Goal: Task Accomplishment & Management: Complete application form

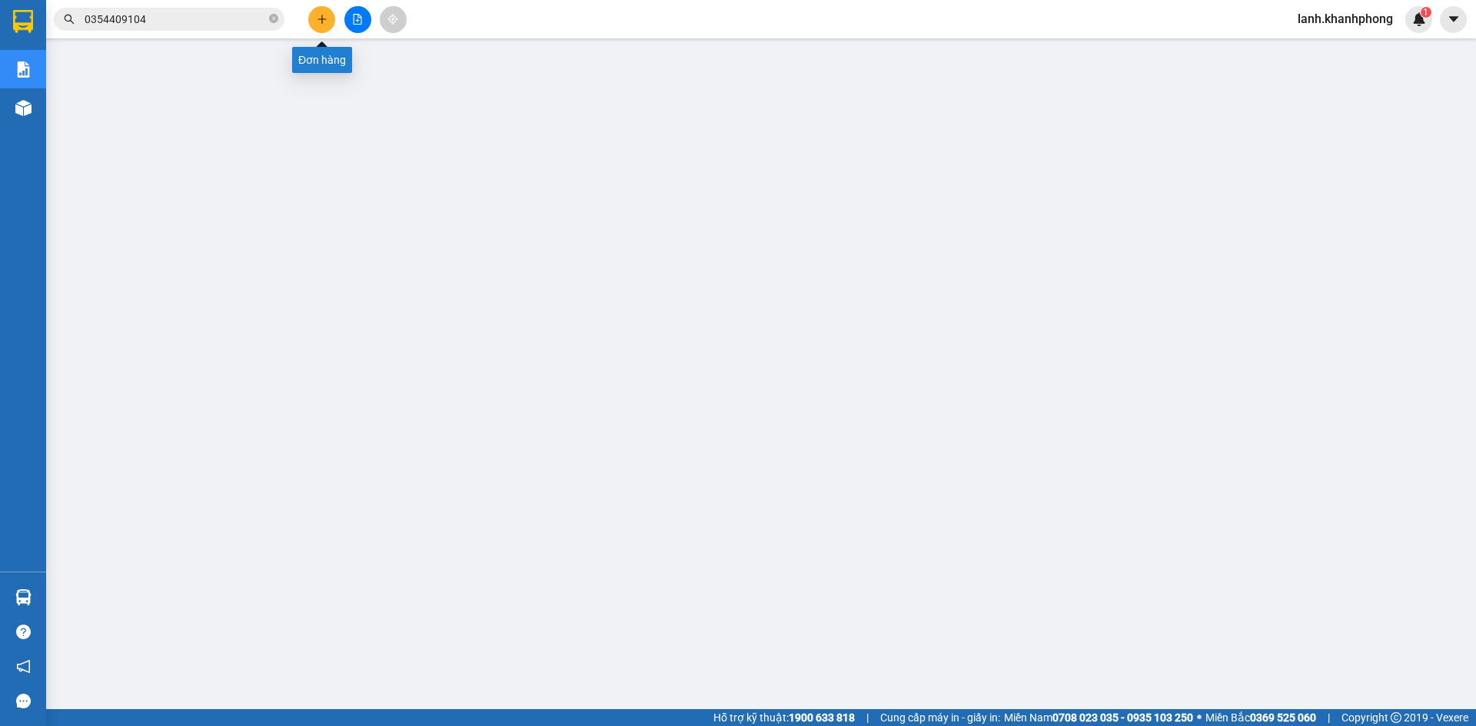
click at [317, 17] on icon "plus" at bounding box center [322, 19] width 11 height 11
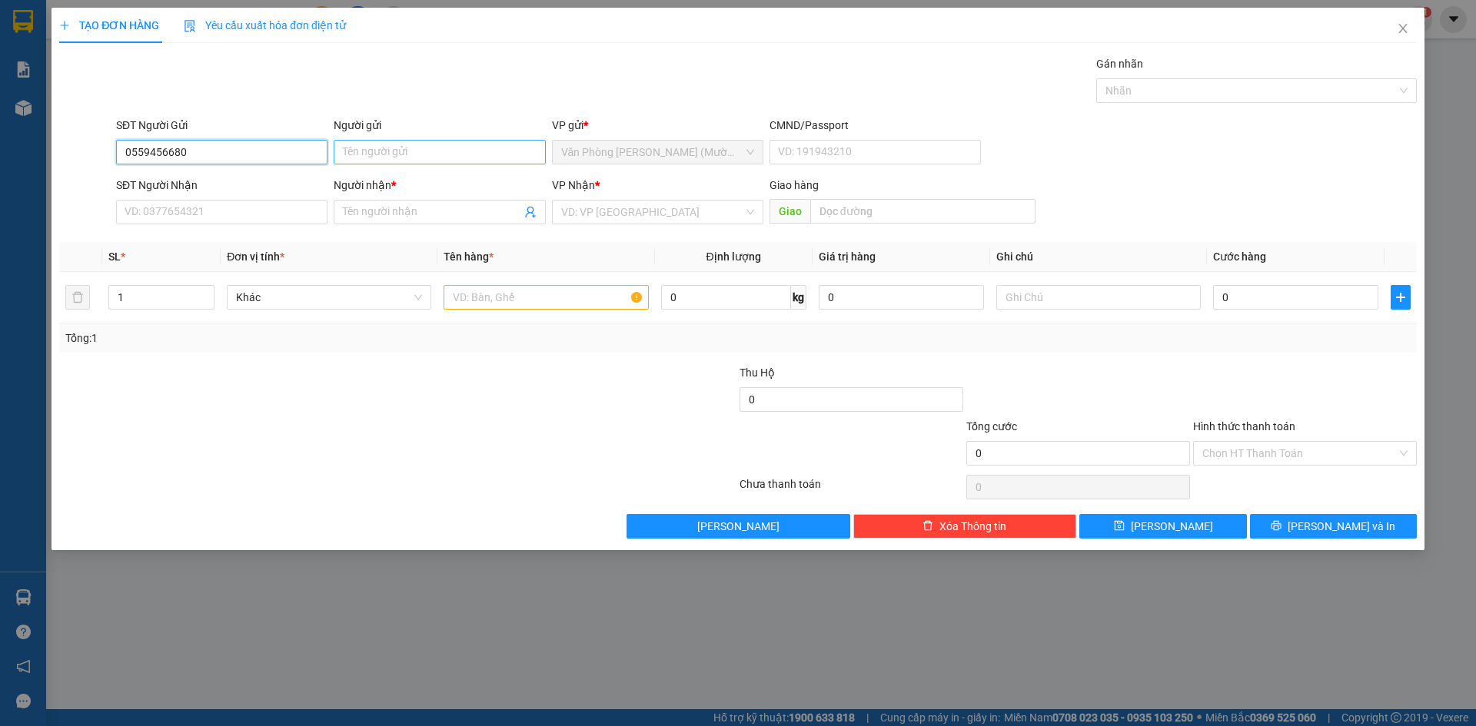
type input "0559456680"
click at [377, 154] on input "Người gửi" at bounding box center [439, 152] width 211 height 25
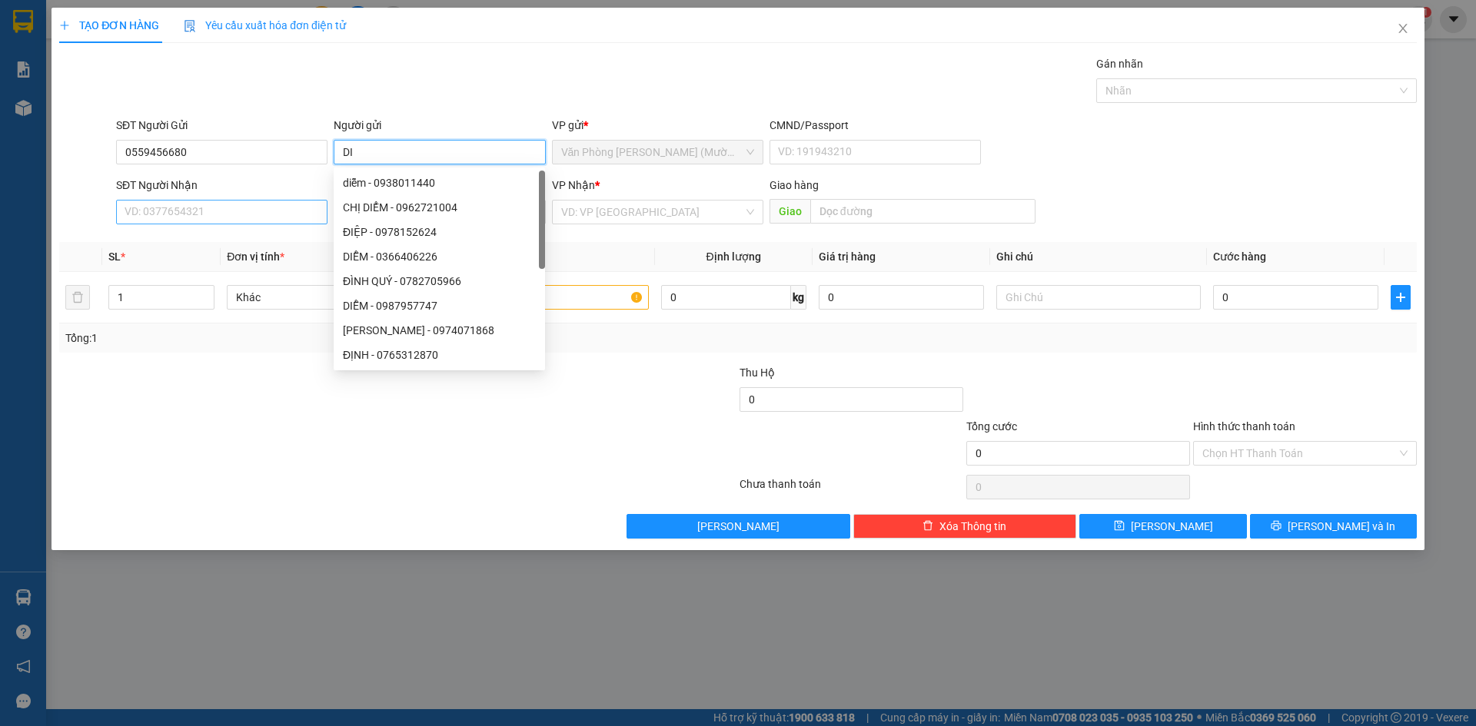
type input "DI"
click at [210, 204] on input "SĐT Người Nhận" at bounding box center [221, 212] width 211 height 25
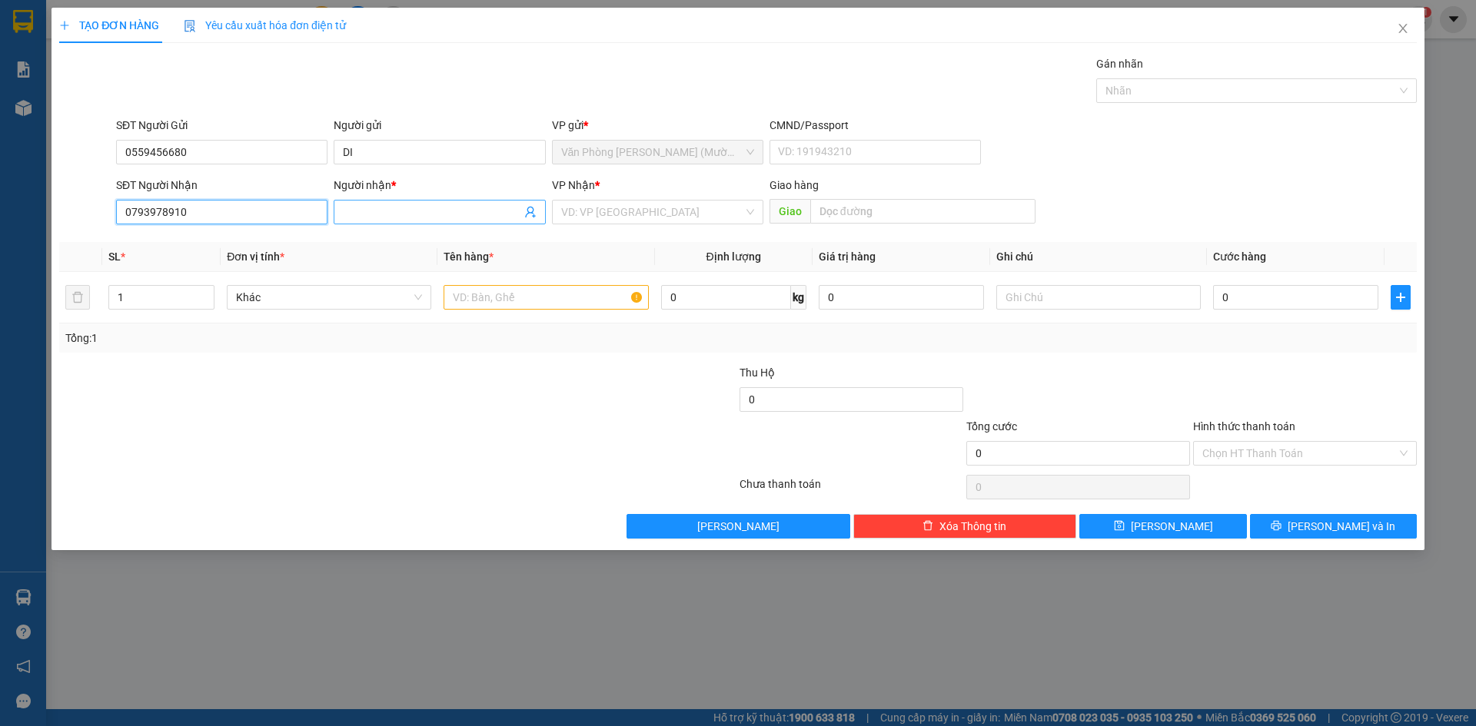
type input "0793978910"
click at [380, 209] on input "Người nhận *" at bounding box center [432, 212] width 178 height 17
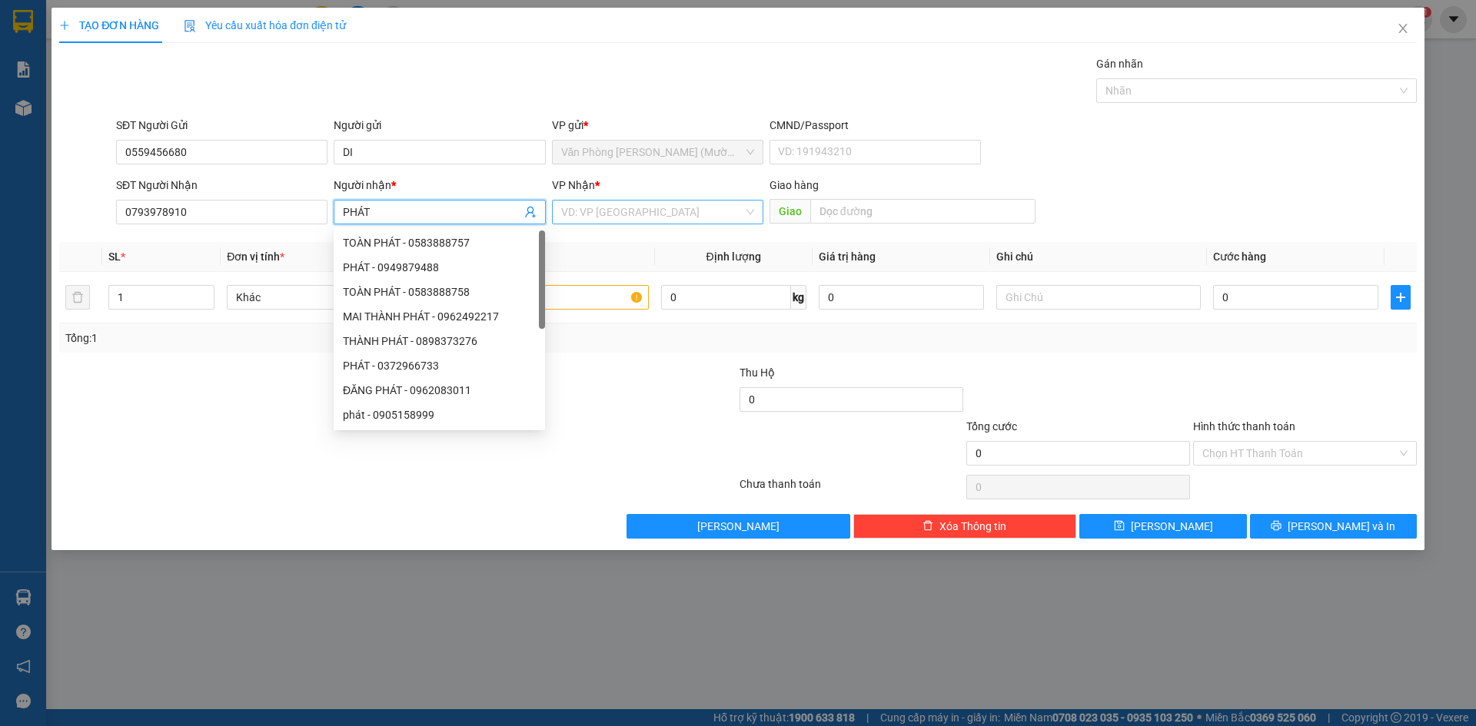
type input "PHÁT"
click at [639, 211] on input "search" at bounding box center [652, 212] width 182 height 23
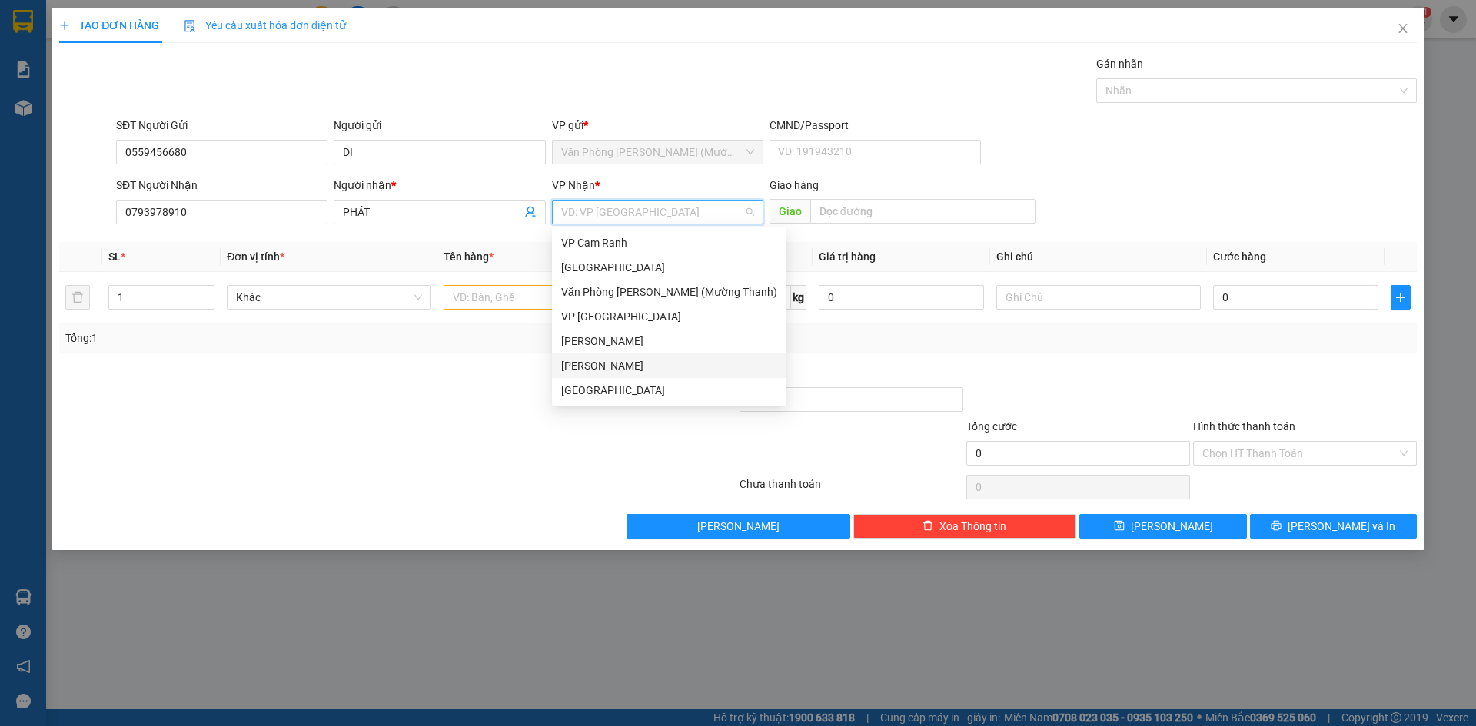
click at [614, 370] on div "[PERSON_NAME]" at bounding box center [669, 365] width 216 height 17
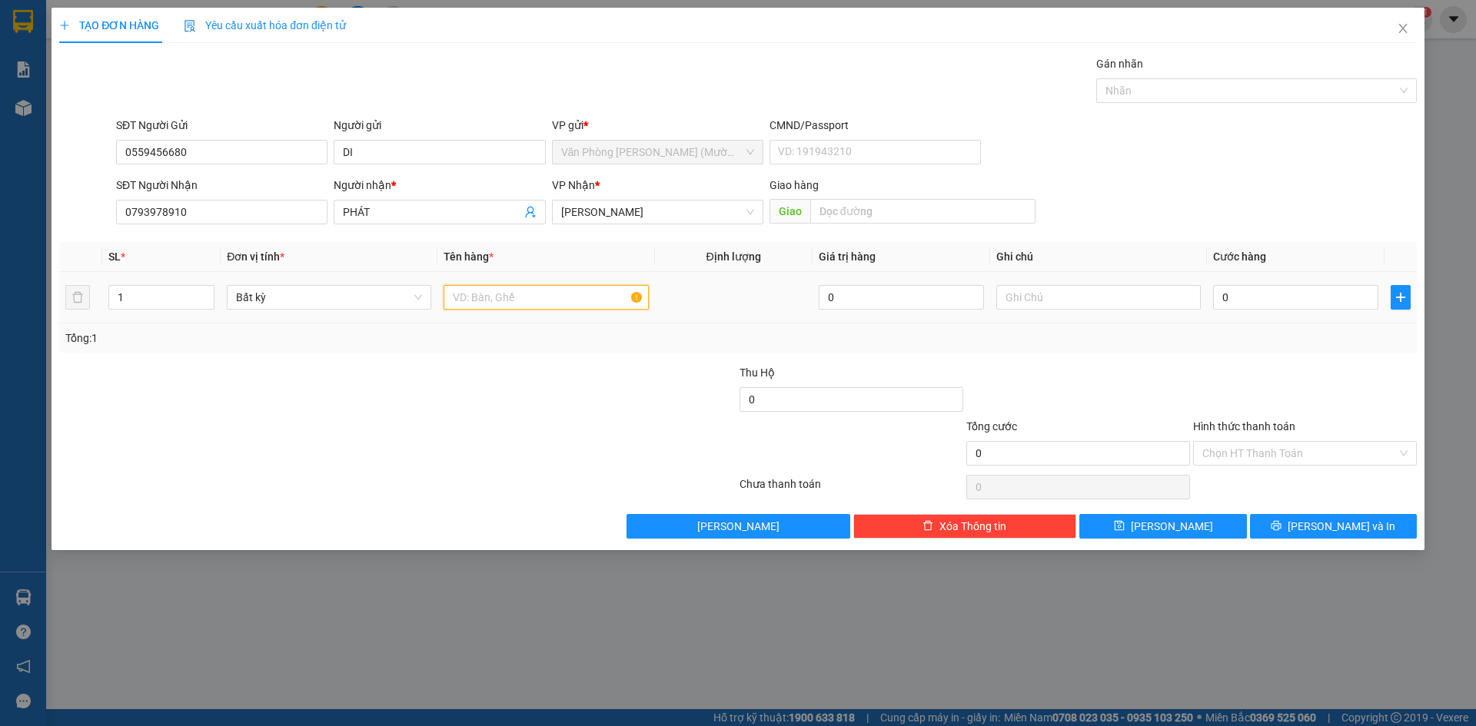
click at [510, 287] on input "text" at bounding box center [545, 297] width 204 height 25
type input "KIỆN"
click at [1262, 293] on input "0" at bounding box center [1295, 297] width 165 height 25
type input "2"
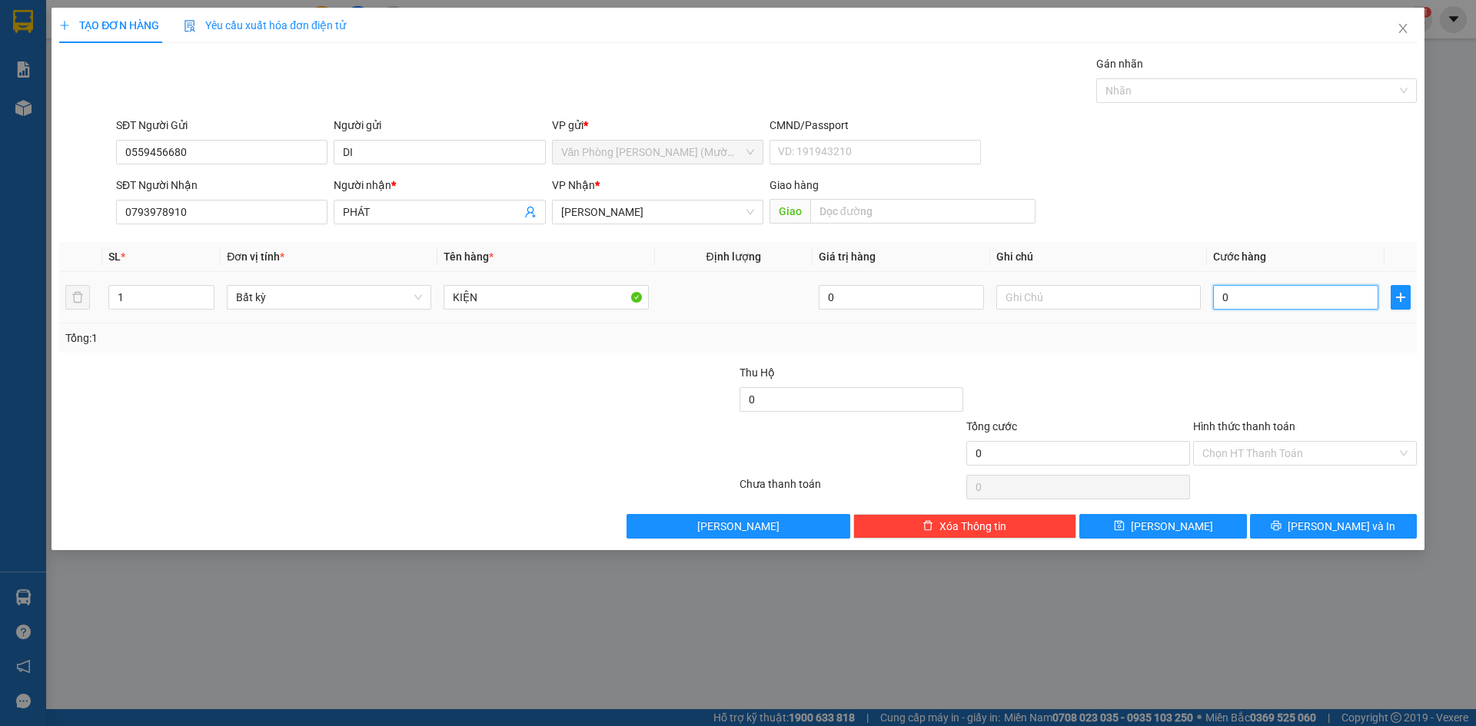
type input "2"
type input "20"
type input "20.000"
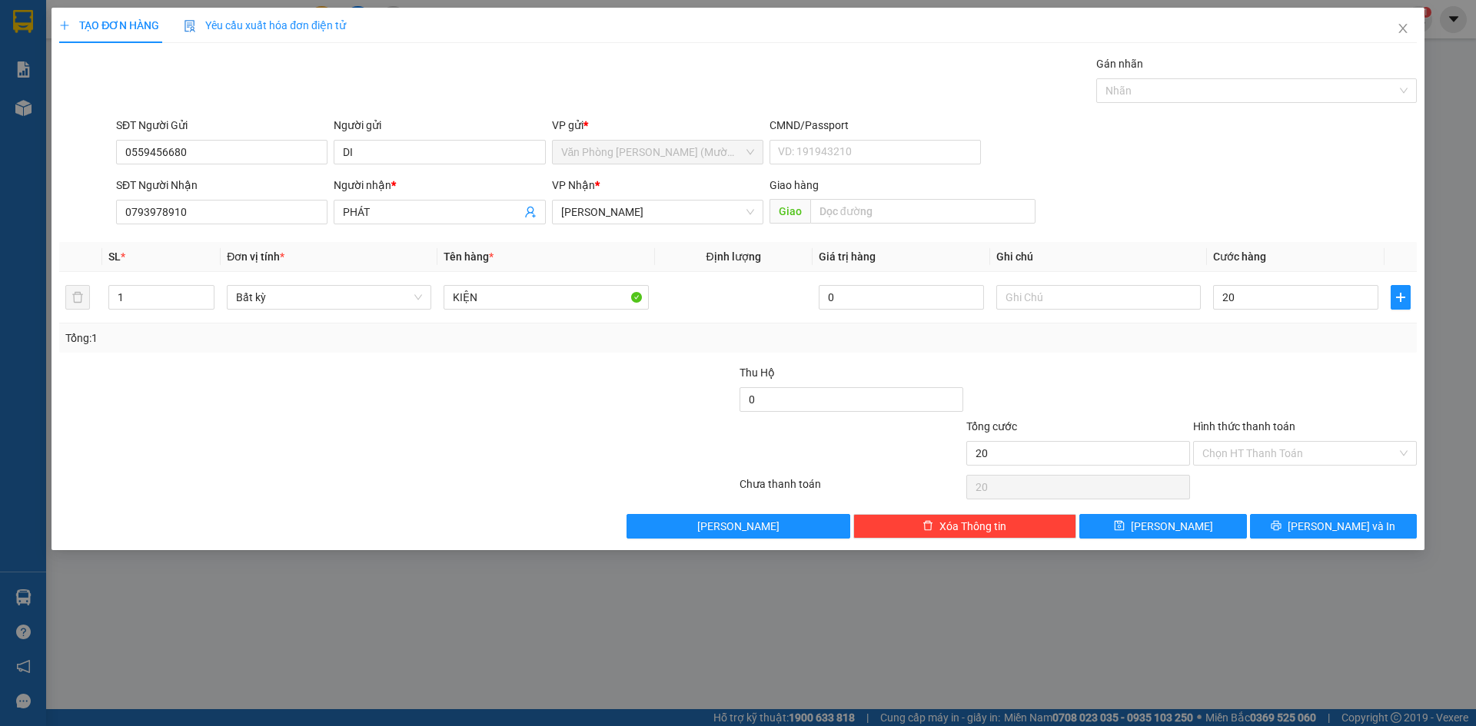
type input "20.000"
click at [1277, 363] on div "Transit Pickup Surcharge Ids Transit Deliver Surcharge Ids Transit Deliver Surc…" at bounding box center [737, 296] width 1357 height 483
click at [1289, 452] on input "Hình thức thanh toán" at bounding box center [1299, 453] width 194 height 23
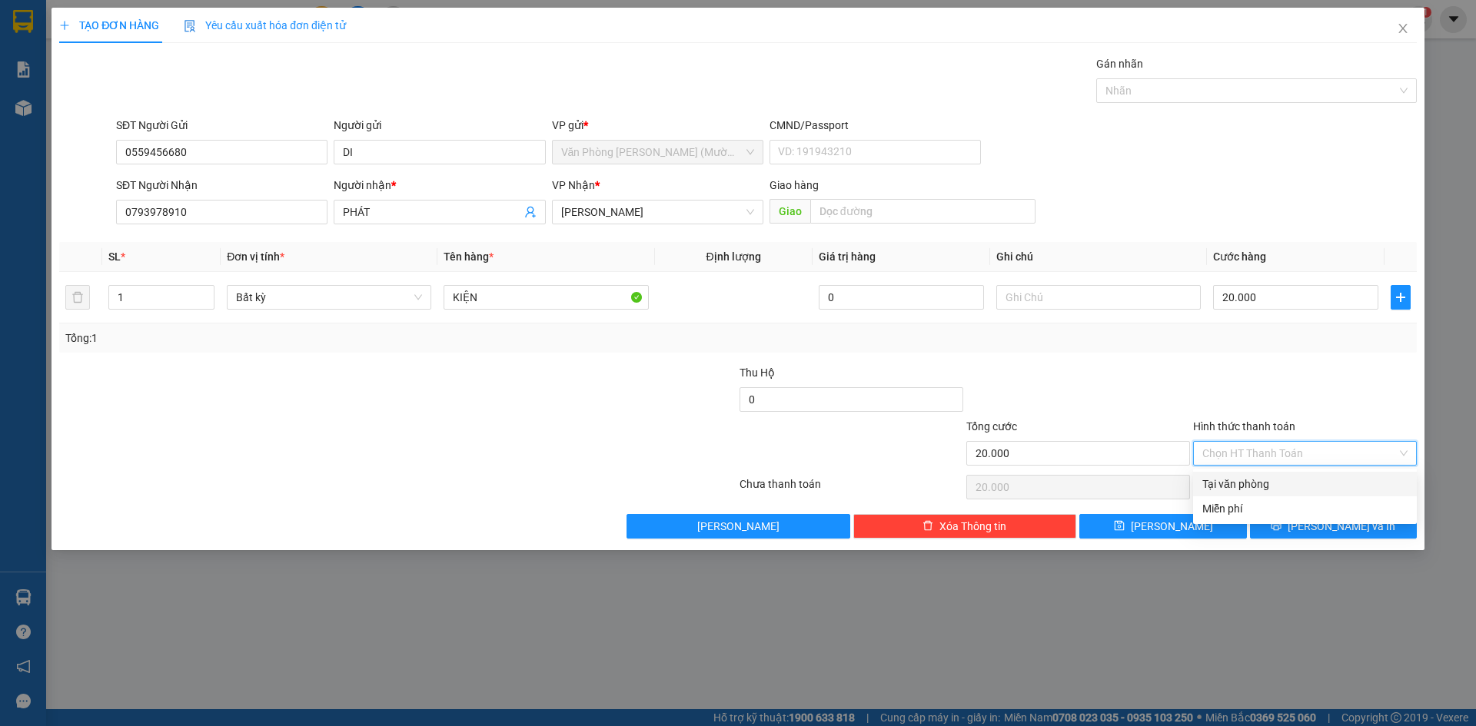
click at [1276, 489] on div "Tại văn phòng" at bounding box center [1304, 484] width 205 height 17
type input "0"
click at [1297, 518] on button "[PERSON_NAME] và In" at bounding box center [1333, 526] width 167 height 25
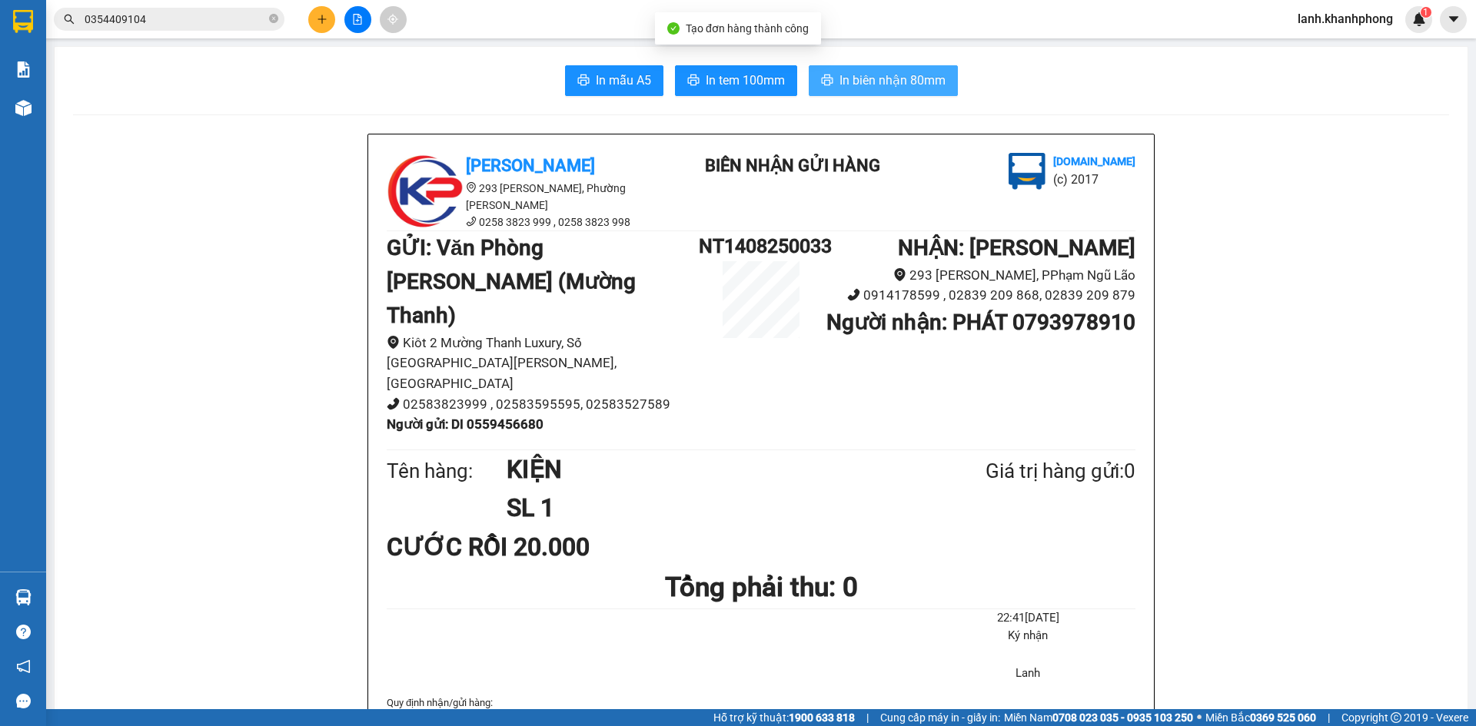
click at [909, 82] on span "In biên nhận 80mm" at bounding box center [892, 80] width 106 height 19
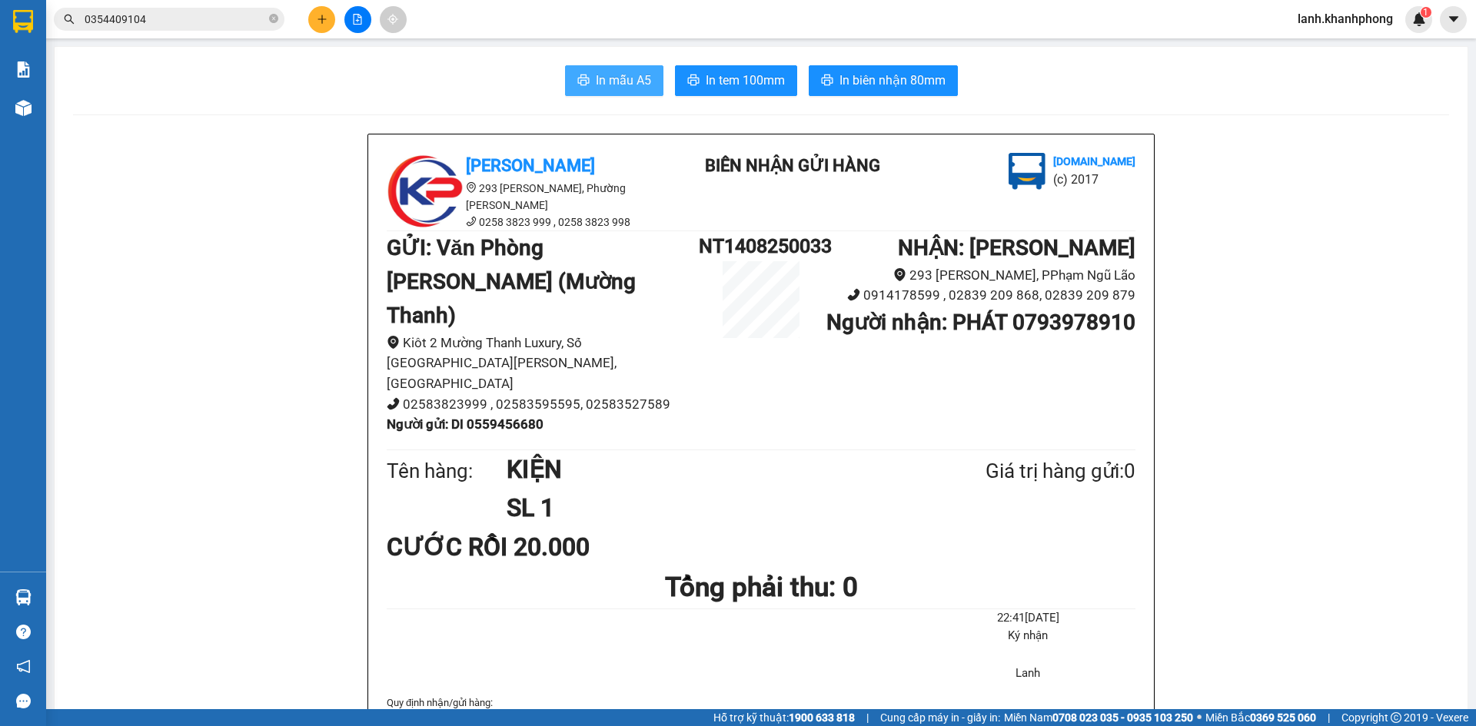
click at [616, 72] on span "In mẫu A5" at bounding box center [623, 80] width 55 height 19
